Goal: Transaction & Acquisition: Purchase product/service

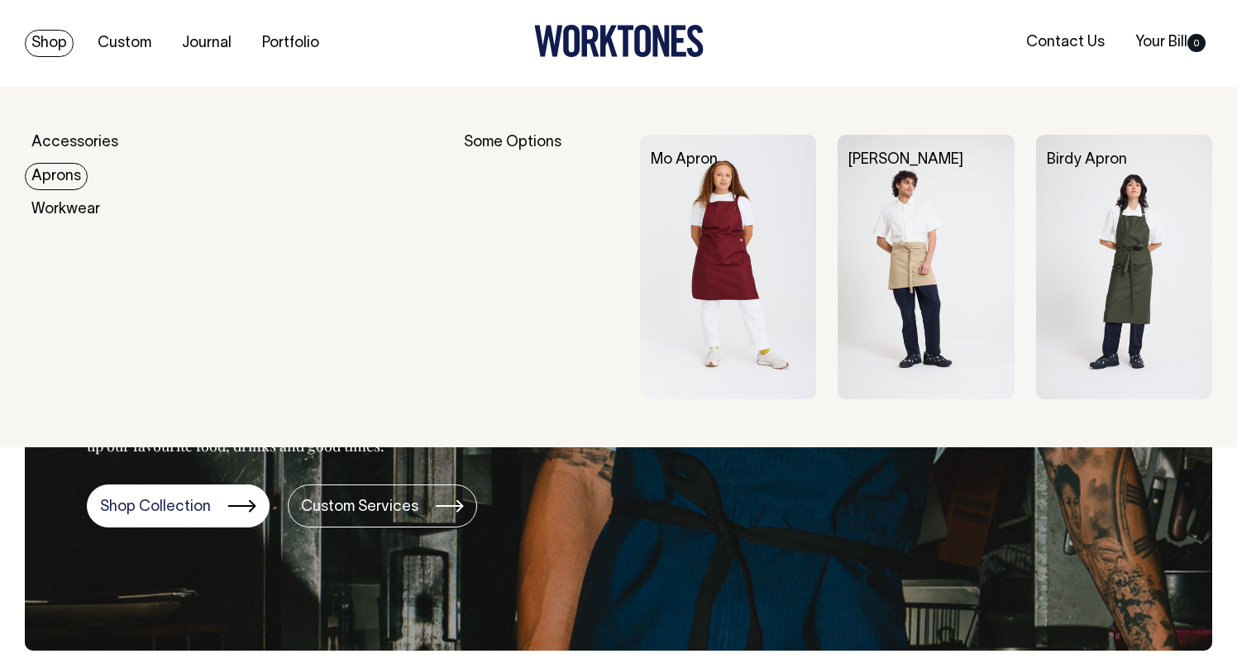
click at [68, 174] on link "Aprons" at bounding box center [56, 176] width 63 height 27
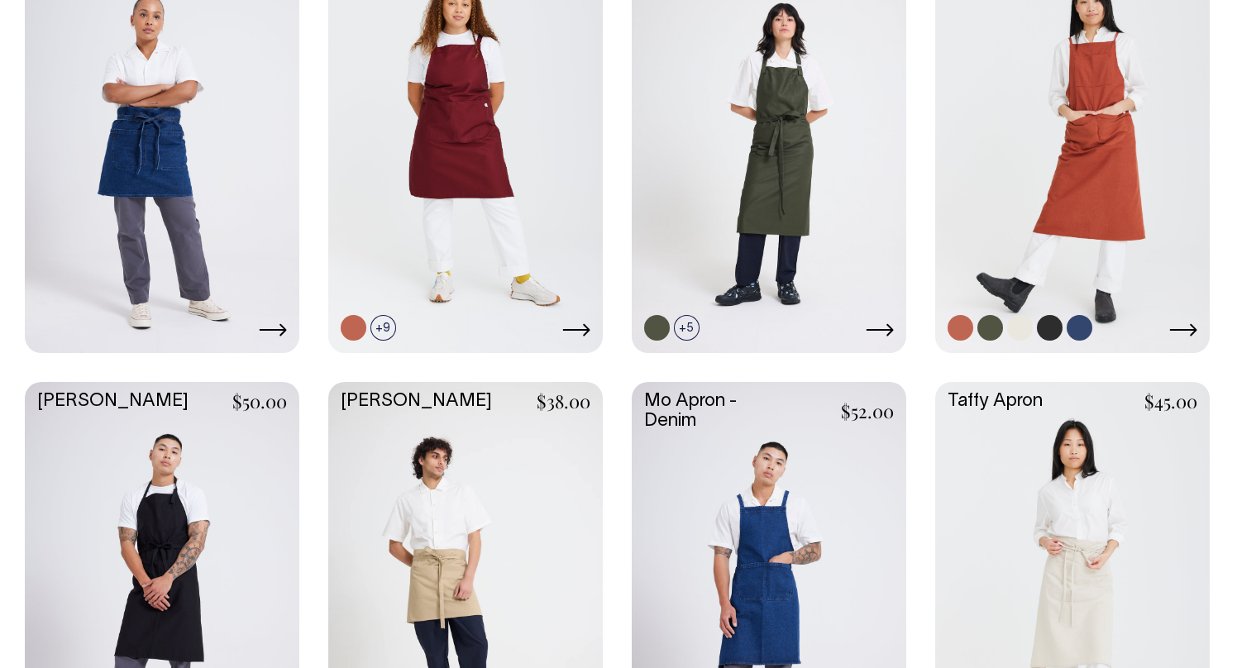
scroll to position [857, 0]
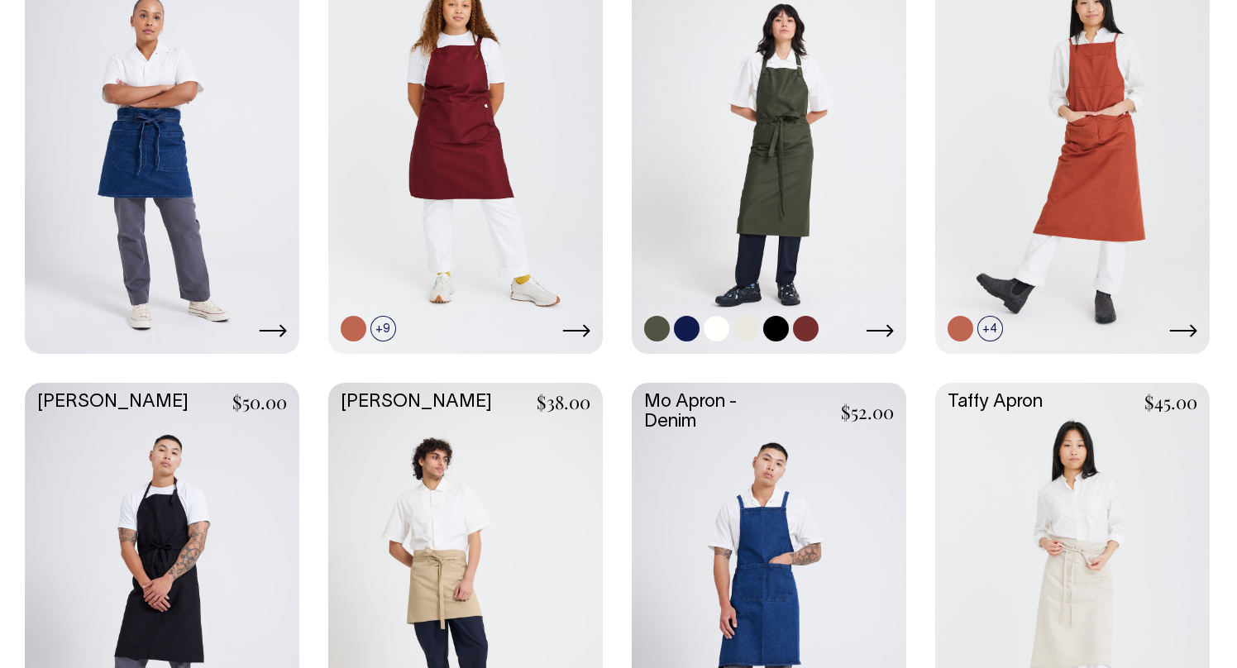
click at [840, 103] on link at bounding box center [769, 146] width 274 height 408
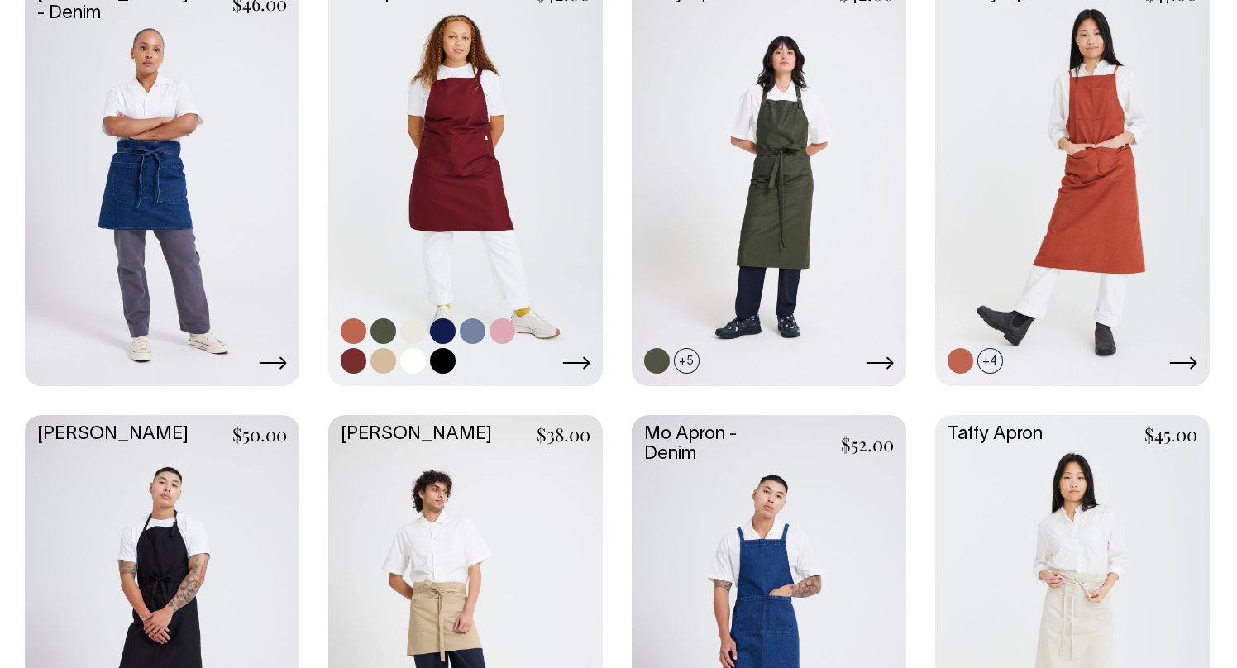
scroll to position [824, 0]
click at [424, 243] on link at bounding box center [465, 179] width 274 height 408
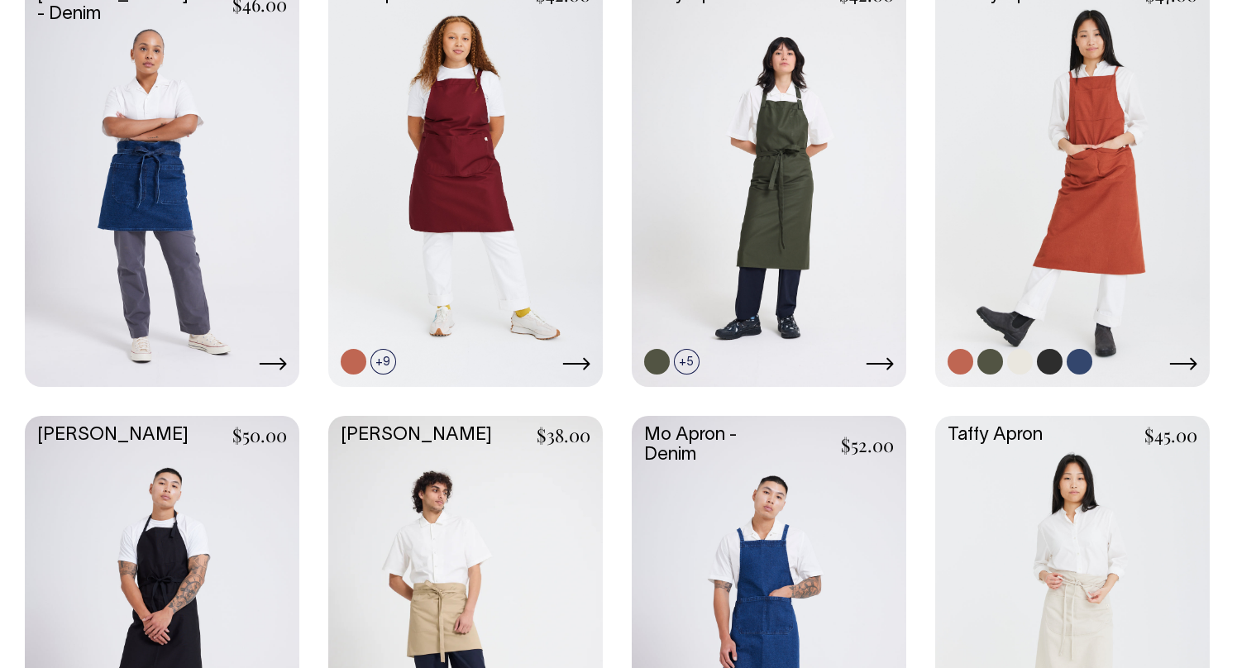
click at [1099, 198] on link at bounding box center [1072, 179] width 274 height 408
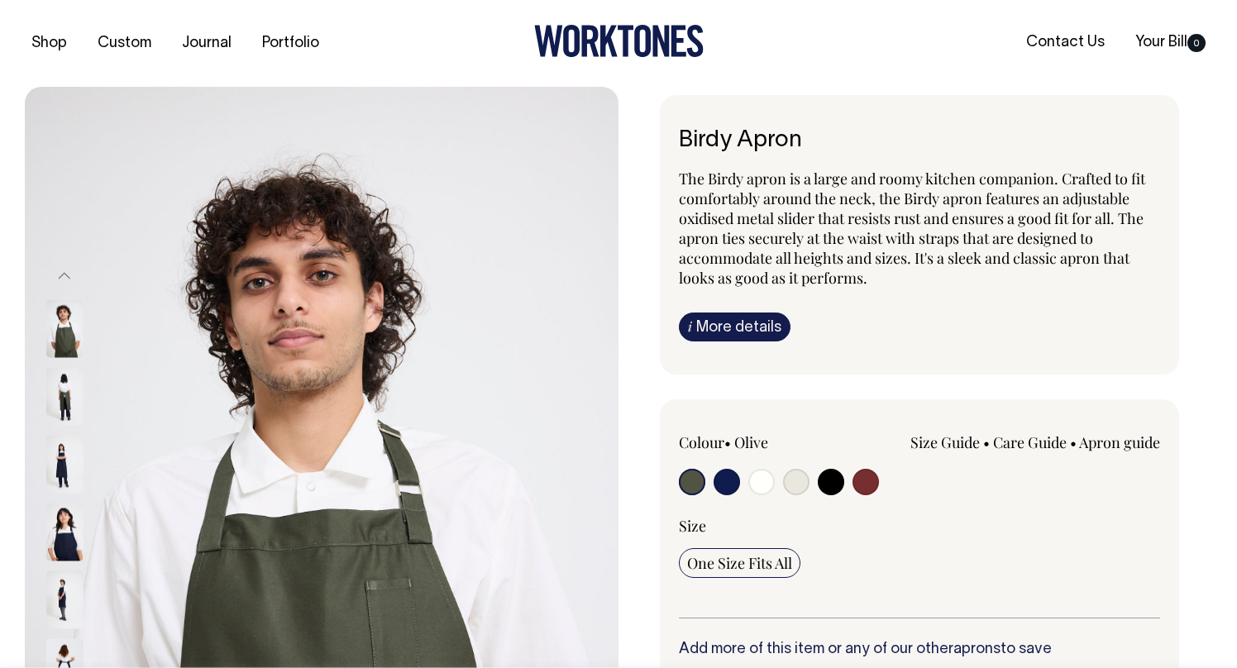
click at [70, 398] on img at bounding box center [64, 396] width 37 height 58
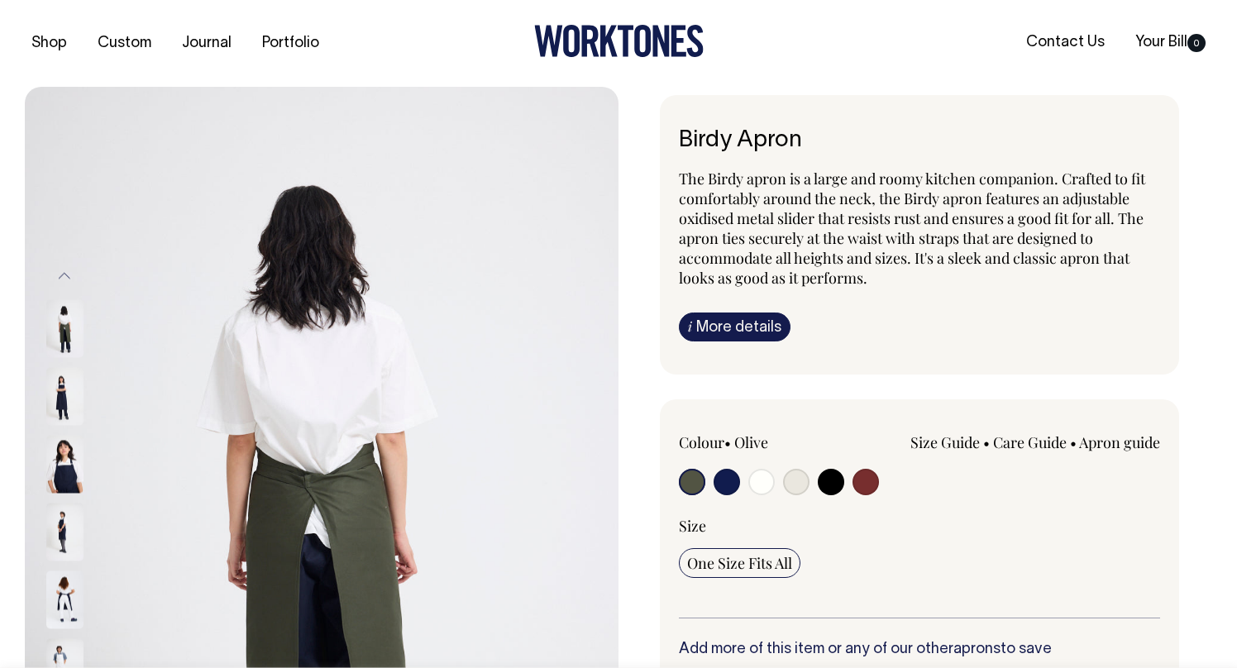
click at [65, 447] on img at bounding box center [64, 464] width 37 height 58
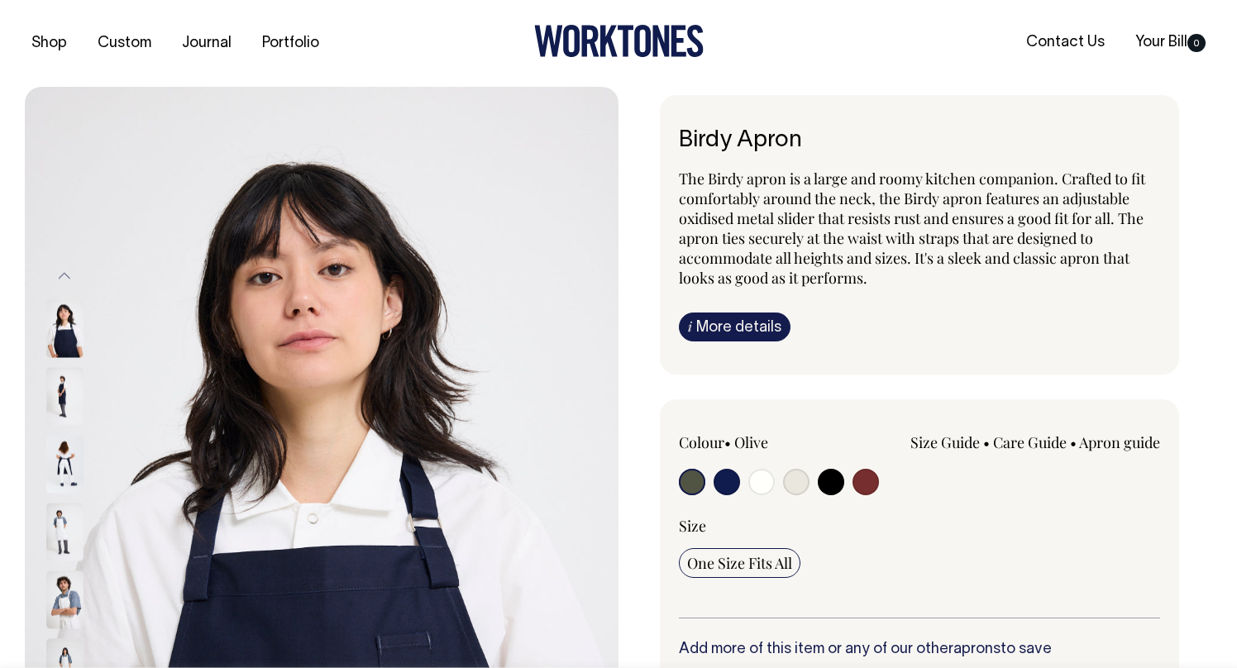
click at [67, 465] on img at bounding box center [64, 464] width 37 height 58
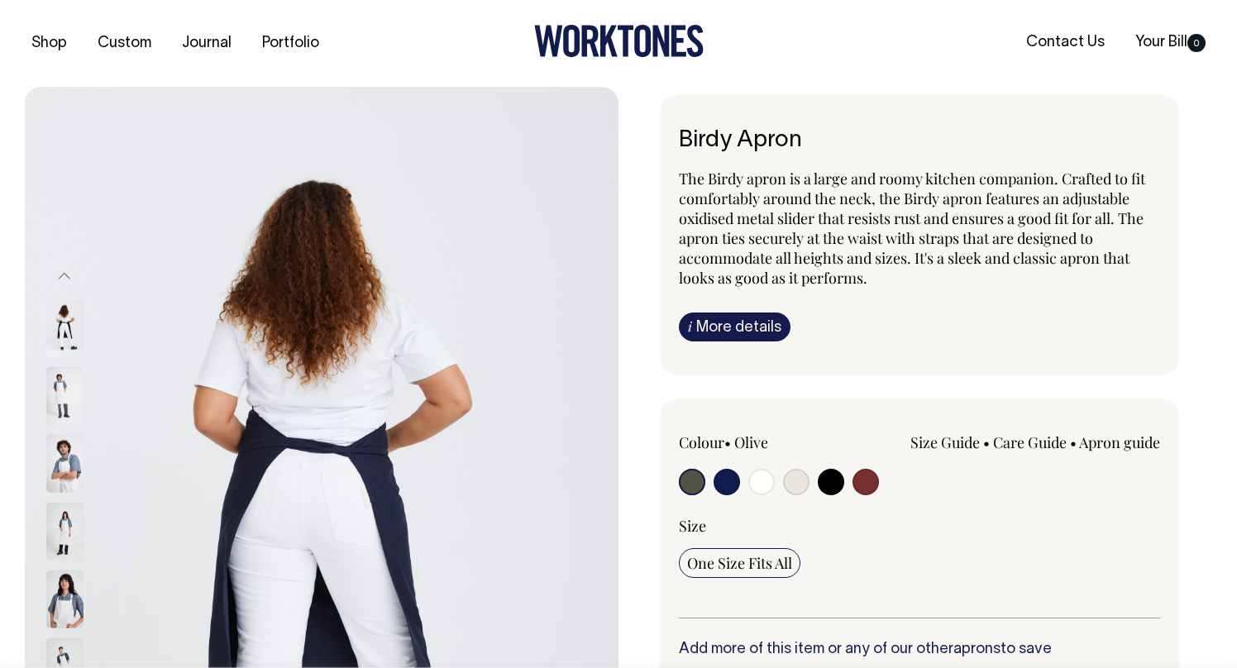
click at [60, 493] on img at bounding box center [64, 464] width 37 height 58
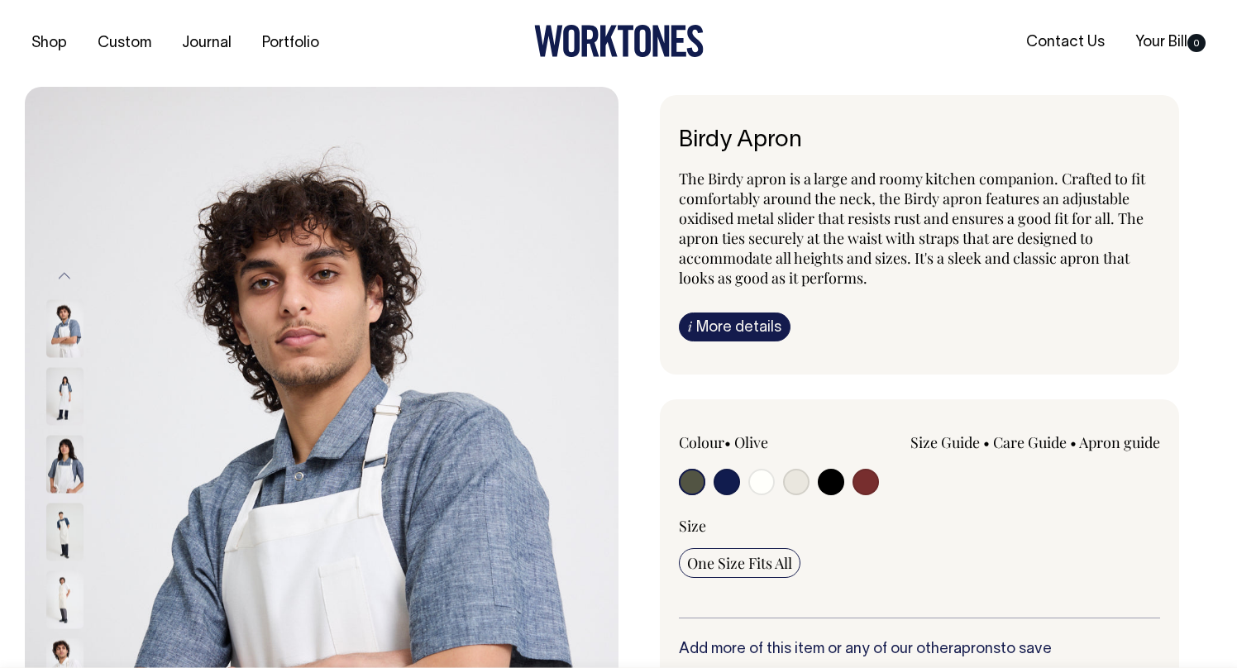
click at [62, 522] on img at bounding box center [64, 532] width 37 height 58
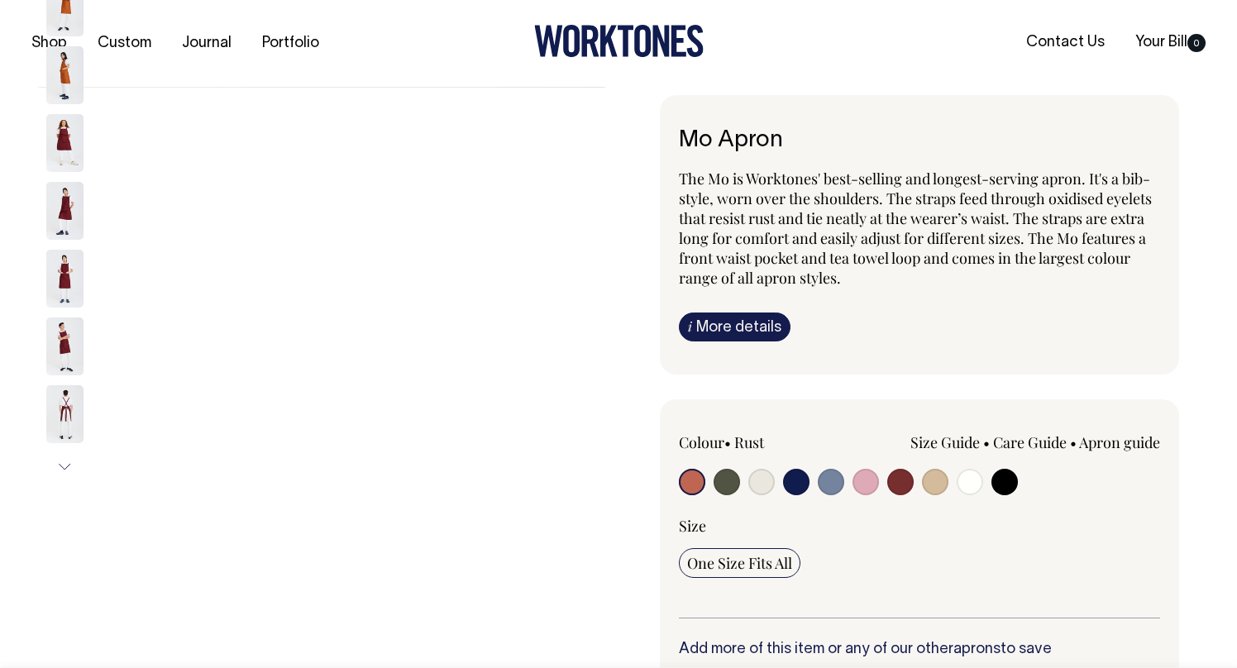
click at [64, 139] on div "Previous Next" at bounding box center [86, 211] width 83 height 248
